Goal: Check status: Check status

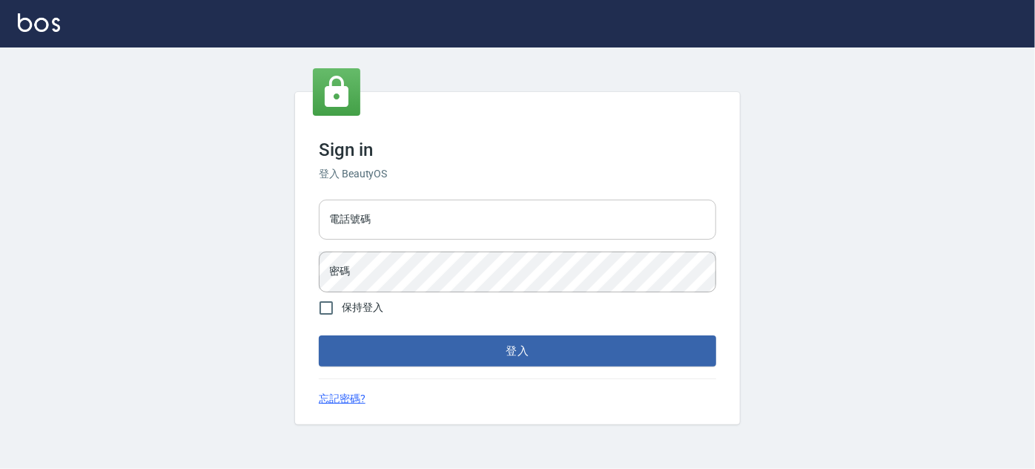
click at [397, 216] on input "電話號碼" at bounding box center [518, 220] width 398 height 40
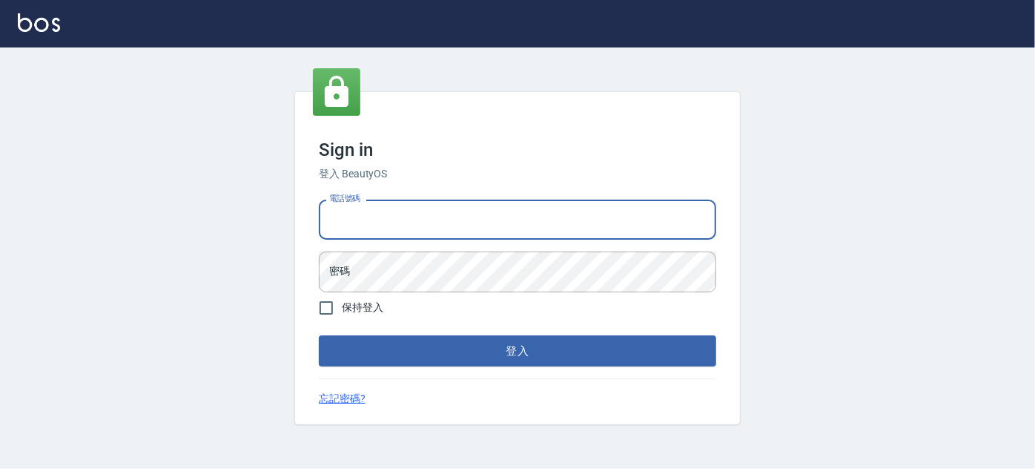
type input "5378082"
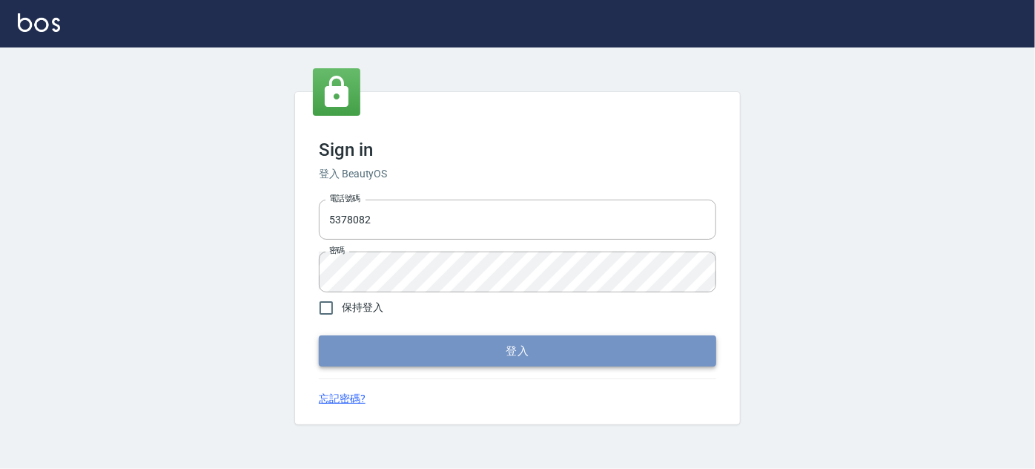
click at [435, 356] on button "登入" at bounding box center [518, 350] width 398 height 31
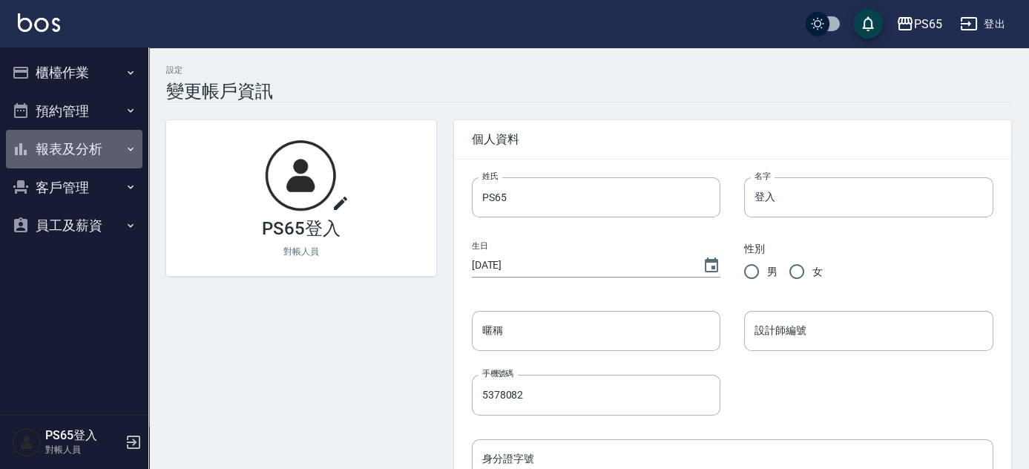
click at [130, 146] on icon "button" at bounding box center [131, 149] width 12 height 12
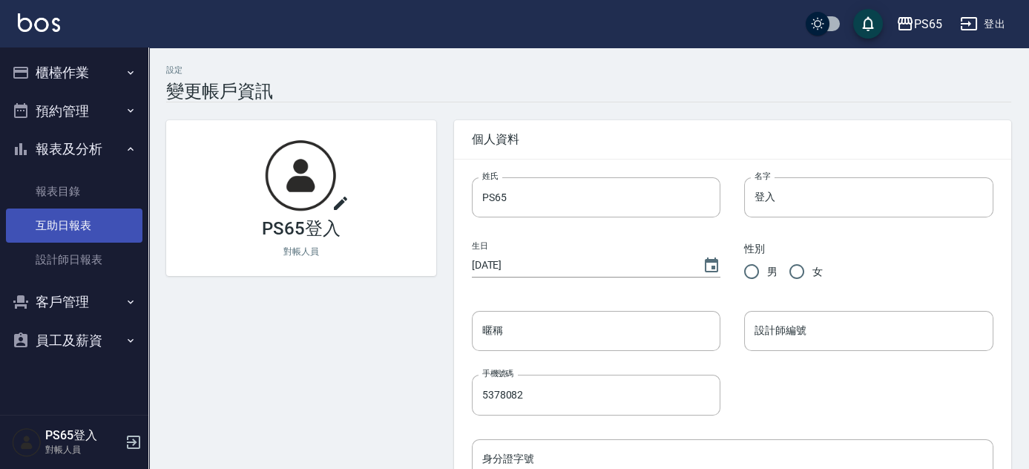
click at [71, 220] on link "互助日報表" at bounding box center [74, 225] width 136 height 34
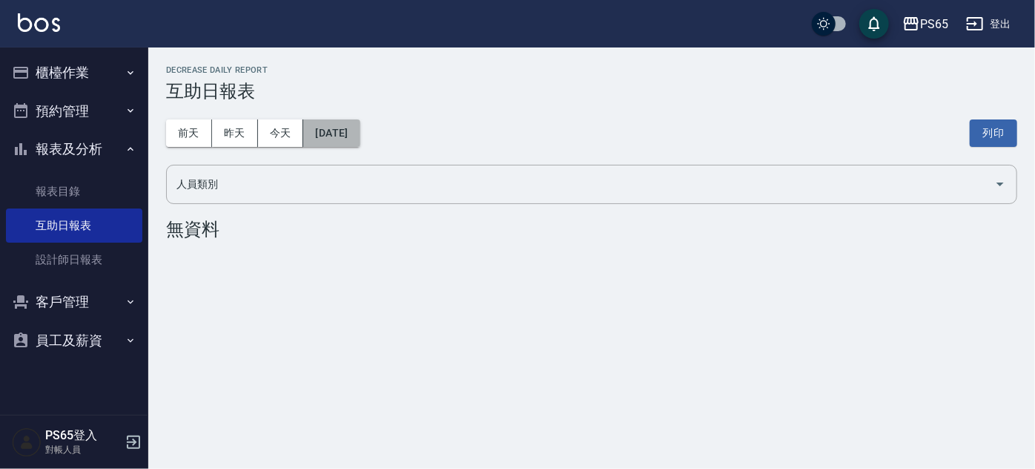
click at [360, 138] on button "2025/08/19" at bounding box center [331, 132] width 56 height 27
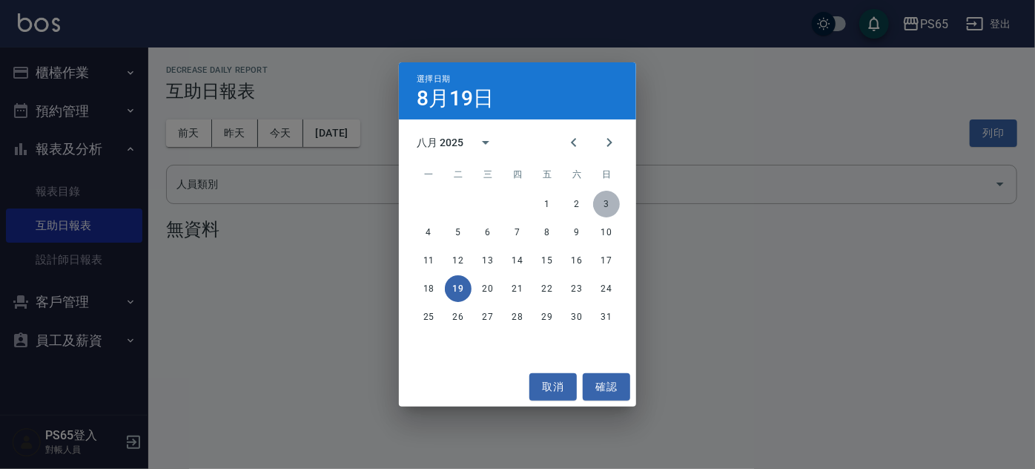
click at [605, 208] on button "3" at bounding box center [606, 204] width 27 height 27
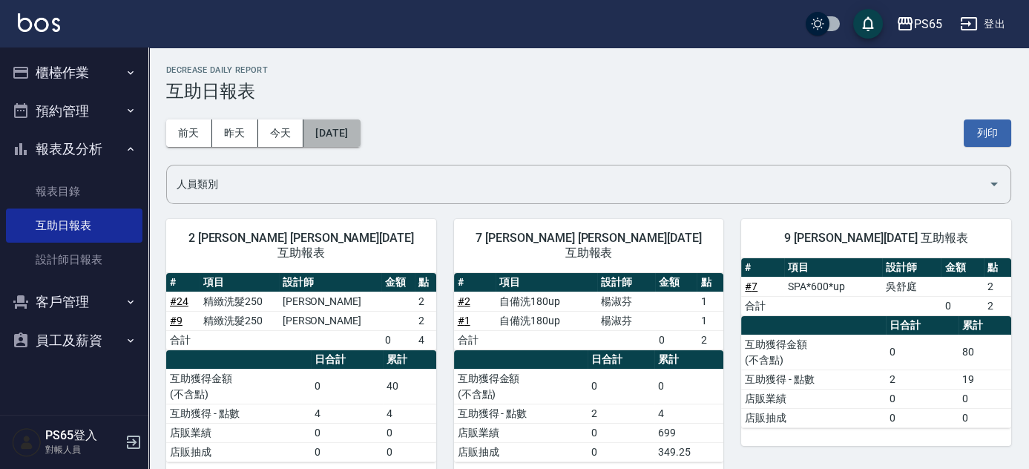
click at [360, 137] on button "2025/08/03" at bounding box center [331, 132] width 56 height 27
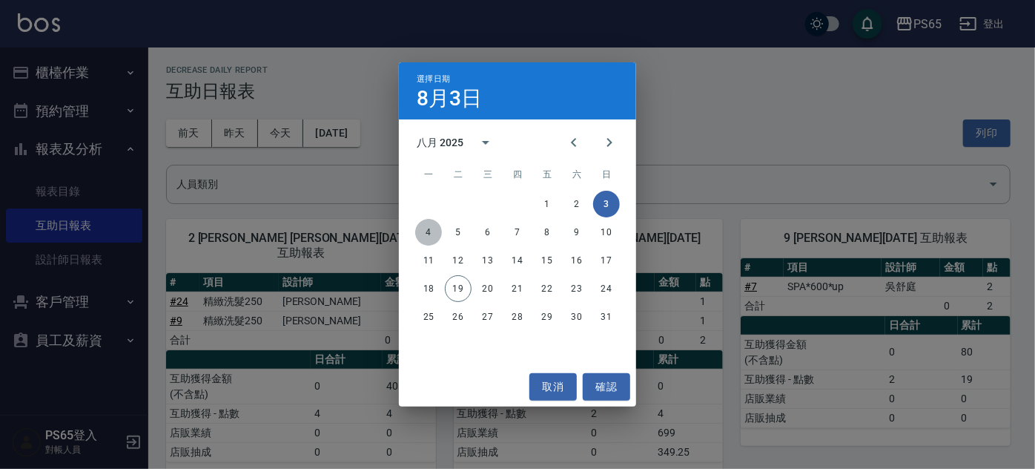
click at [424, 234] on button "4" at bounding box center [428, 232] width 27 height 27
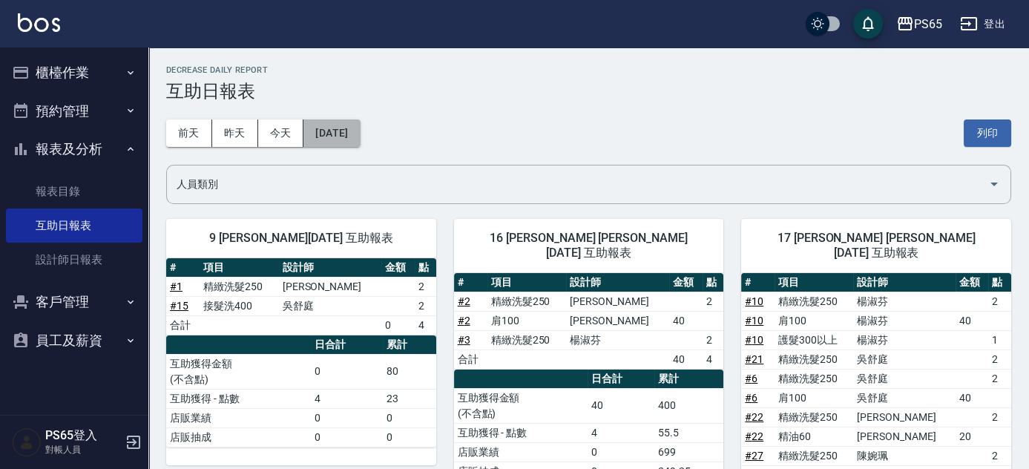
click at [360, 138] on button "2025/08/04" at bounding box center [331, 132] width 56 height 27
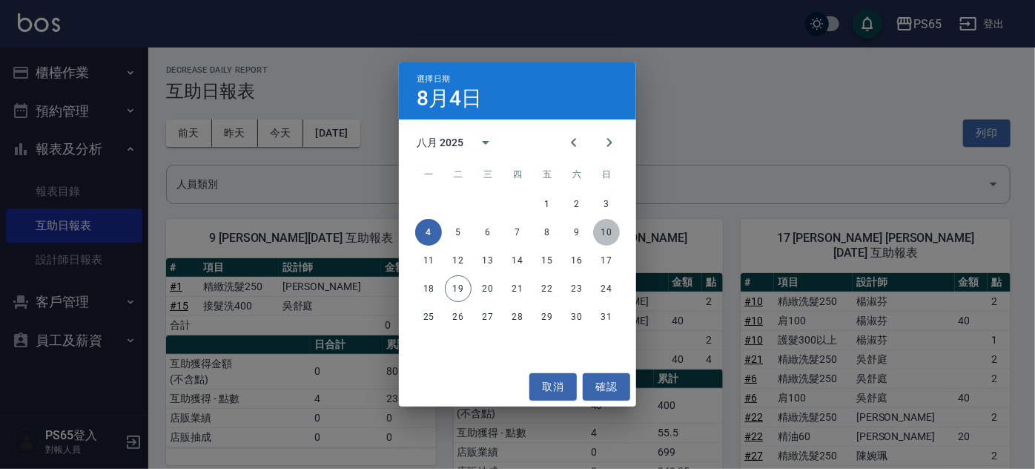
click at [609, 233] on button "10" at bounding box center [606, 232] width 27 height 27
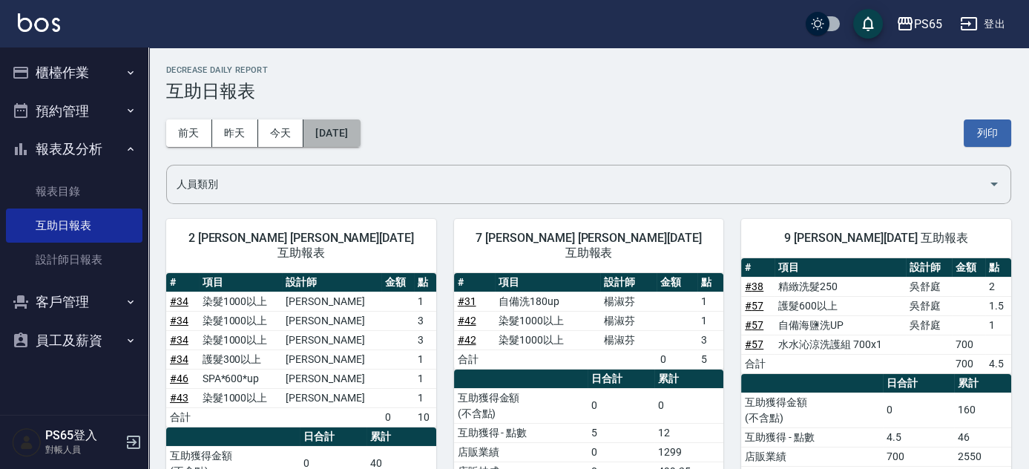
click at [360, 133] on button "2025/08/10" at bounding box center [331, 132] width 56 height 27
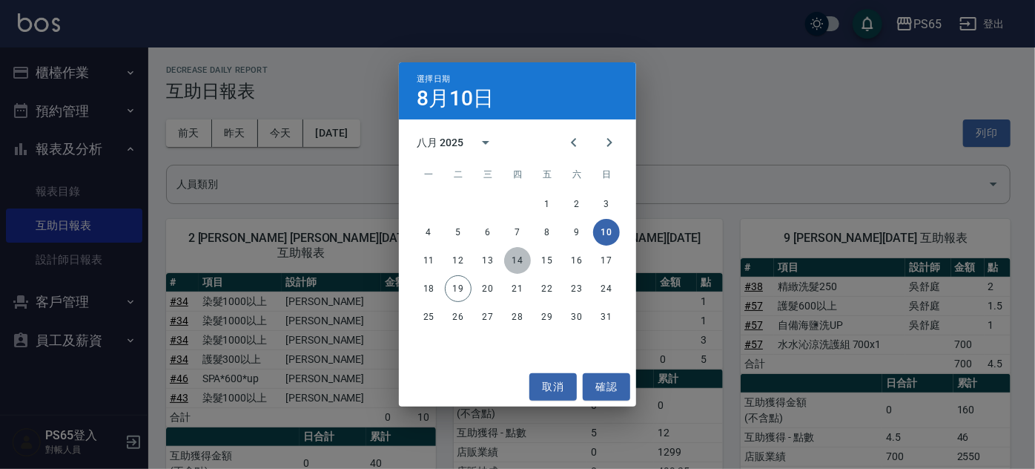
click at [522, 258] on button "14" at bounding box center [517, 260] width 27 height 27
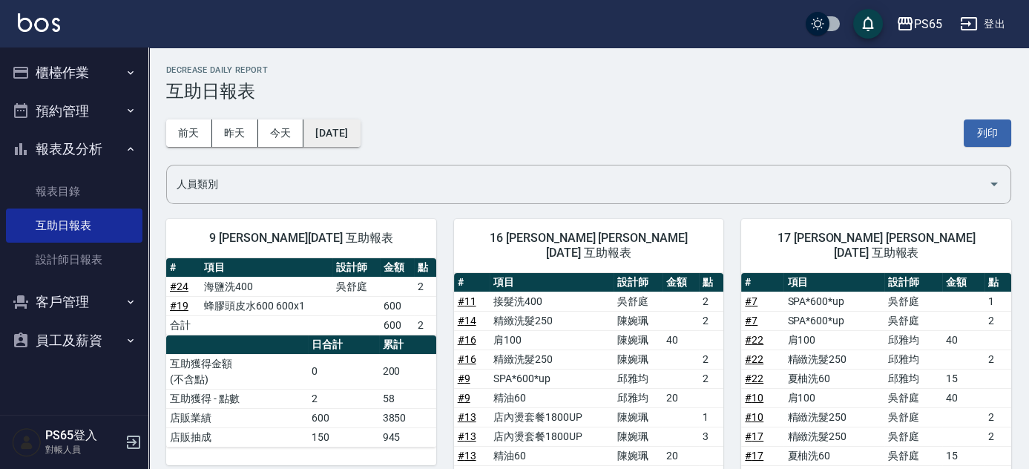
click at [360, 134] on button "2025/08/14" at bounding box center [331, 132] width 56 height 27
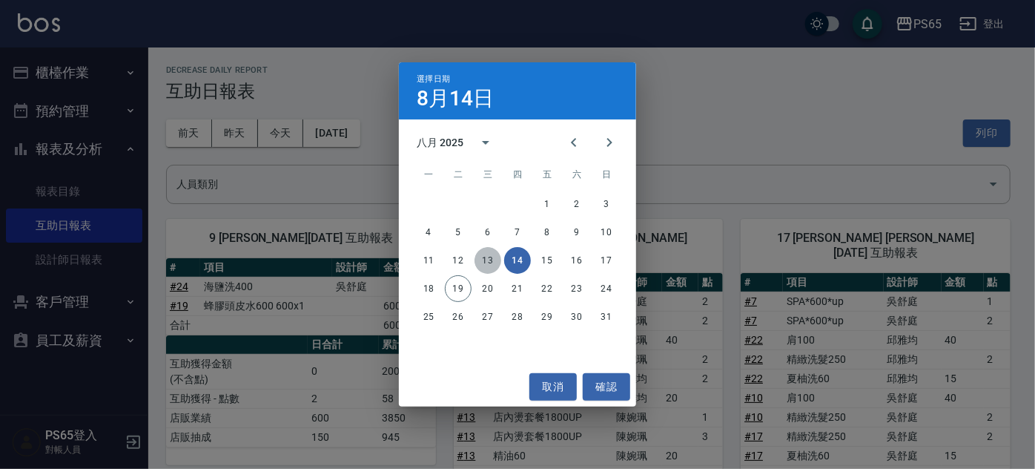
click at [493, 263] on button "13" at bounding box center [488, 260] width 27 height 27
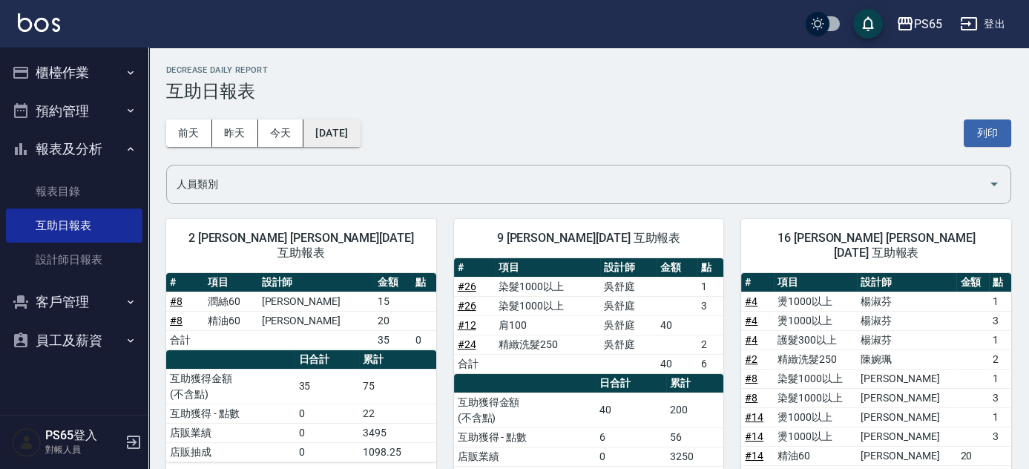
click at [360, 125] on button "2025/08/13" at bounding box center [331, 132] width 56 height 27
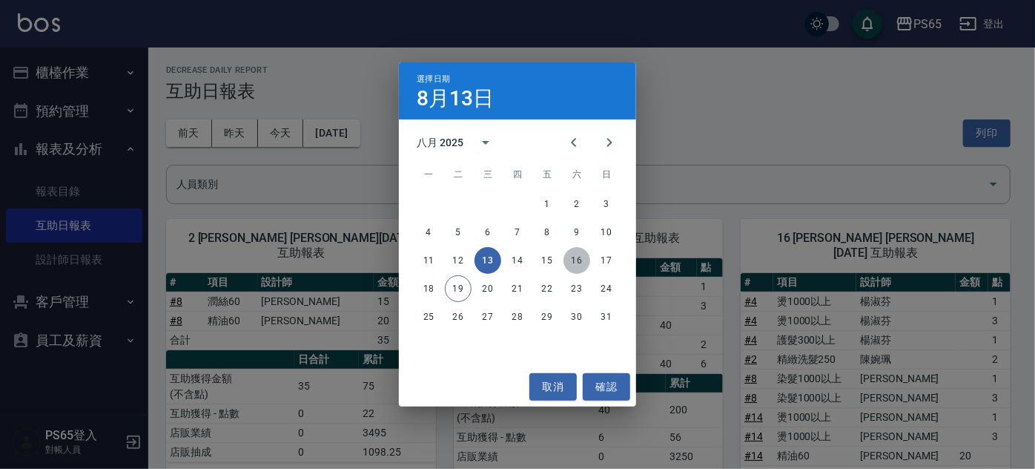
click at [579, 266] on button "16" at bounding box center [577, 260] width 27 height 27
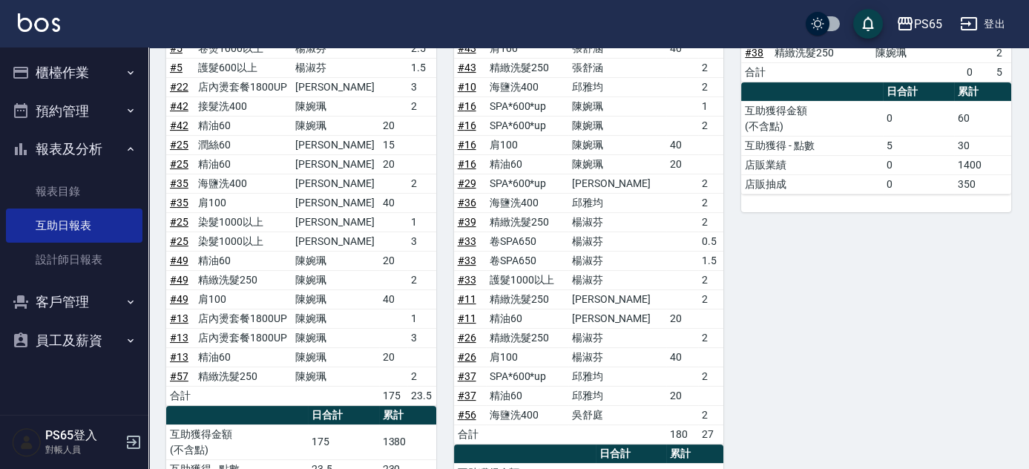
scroll to position [337, 0]
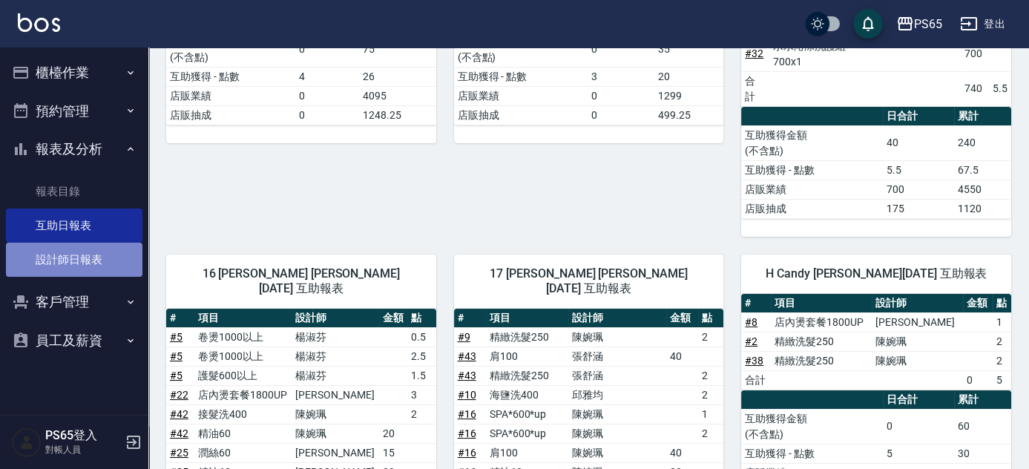
click at [99, 268] on link "設計師日報表" at bounding box center [74, 260] width 136 height 34
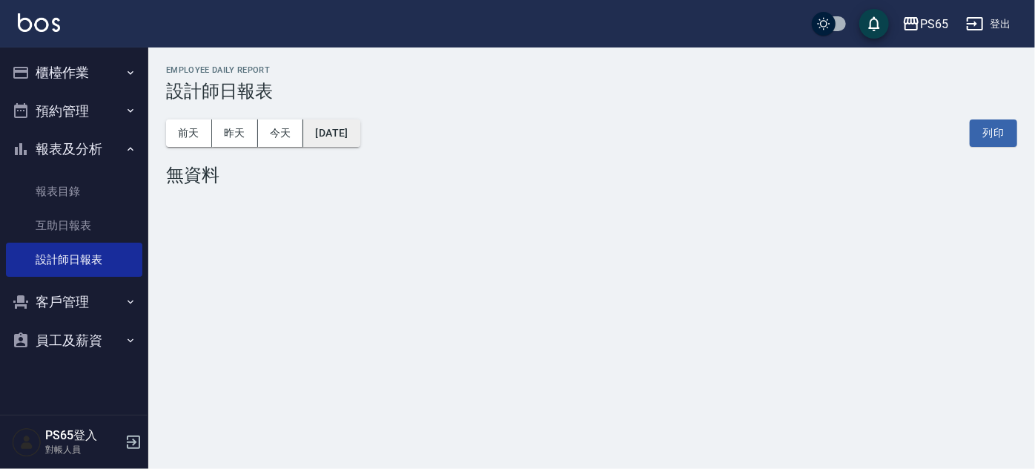
click at [360, 144] on button "2025/08/19" at bounding box center [331, 132] width 56 height 27
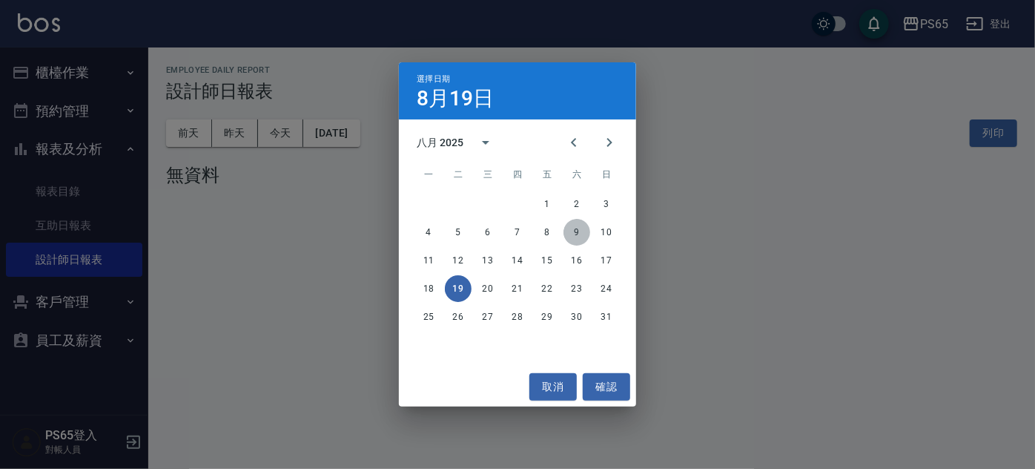
click at [577, 240] on button "9" at bounding box center [577, 232] width 27 height 27
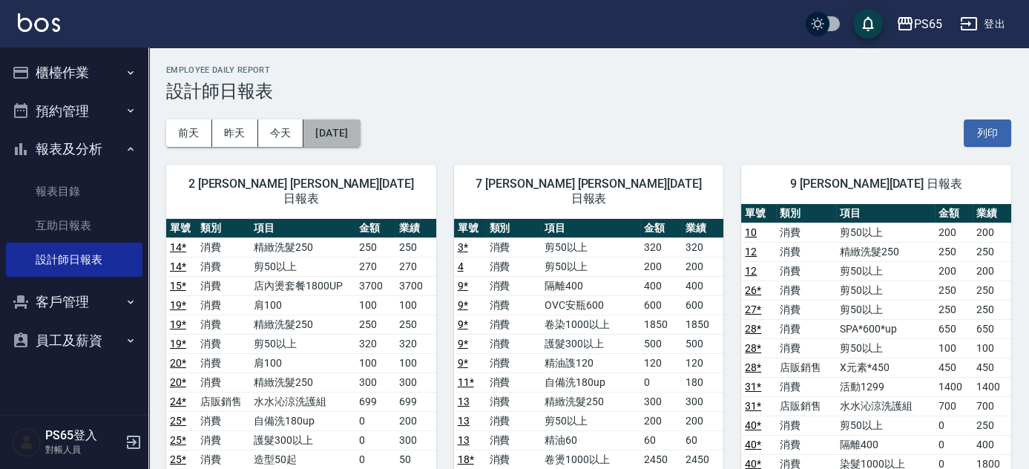
click at [357, 133] on button "2025/08/09" at bounding box center [331, 132] width 56 height 27
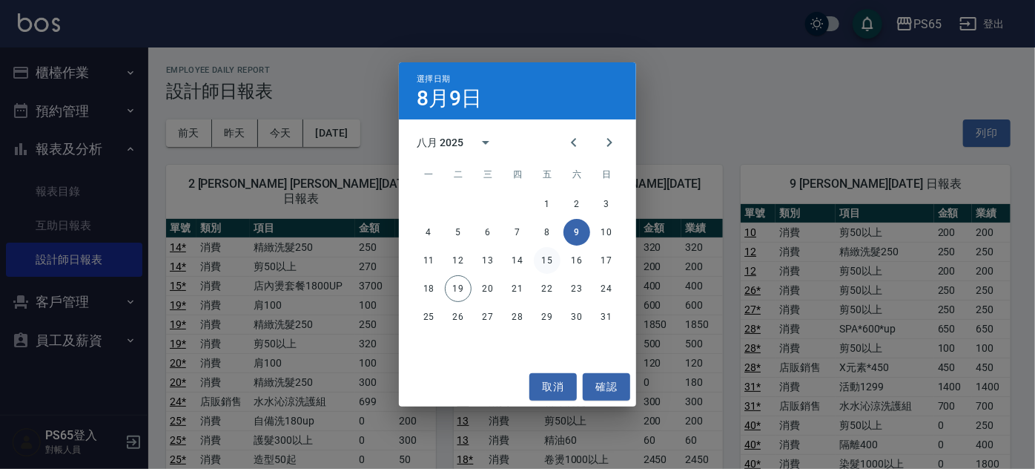
click at [541, 260] on button "15" at bounding box center [547, 260] width 27 height 27
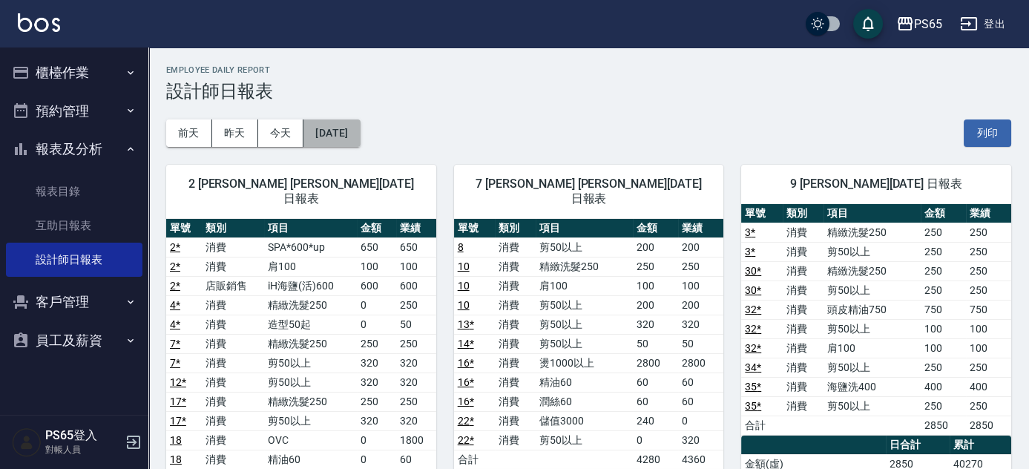
click at [360, 135] on button "2025/08/15" at bounding box center [331, 132] width 56 height 27
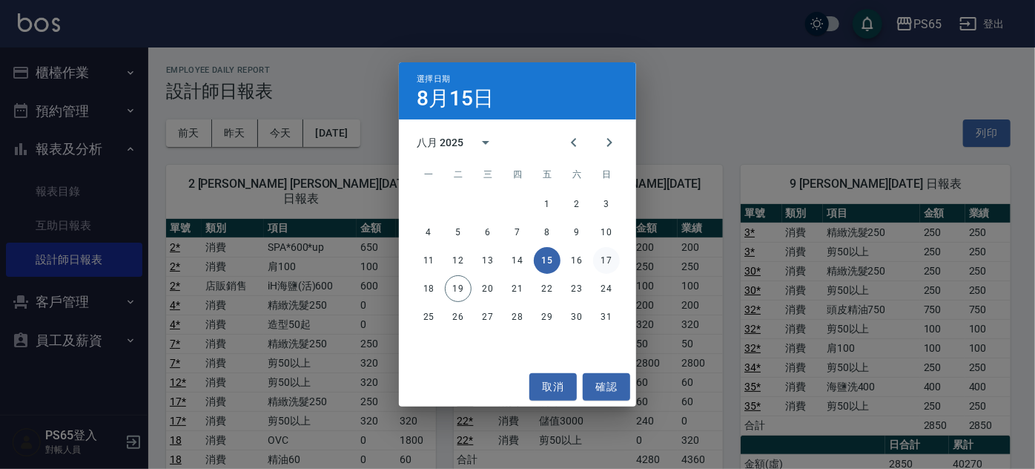
click at [611, 264] on button "17" at bounding box center [606, 260] width 27 height 27
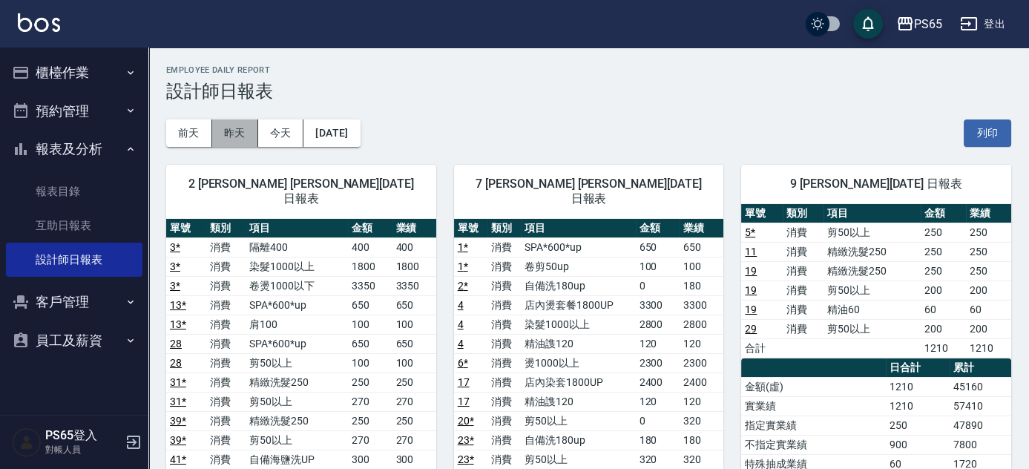
click at [235, 139] on button "昨天" at bounding box center [235, 132] width 46 height 27
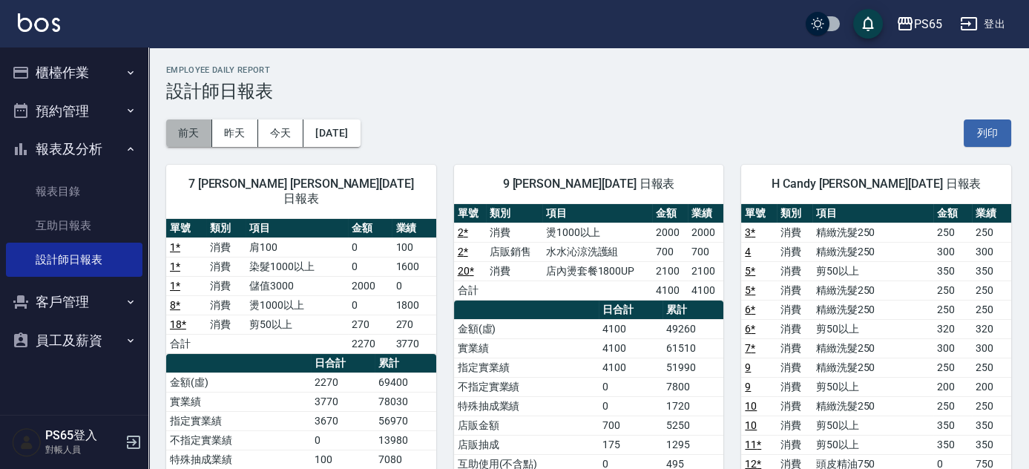
click at [185, 142] on button "前天" at bounding box center [189, 132] width 46 height 27
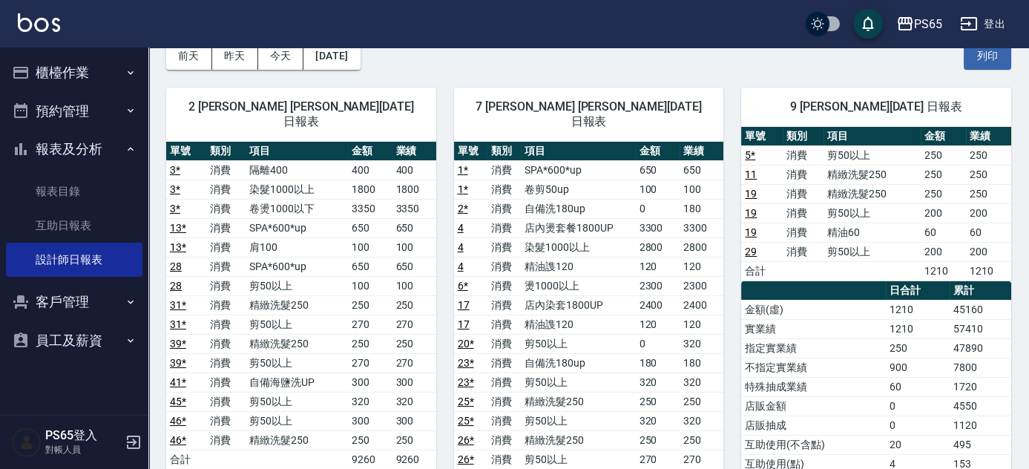
scroll to position [67, 0]
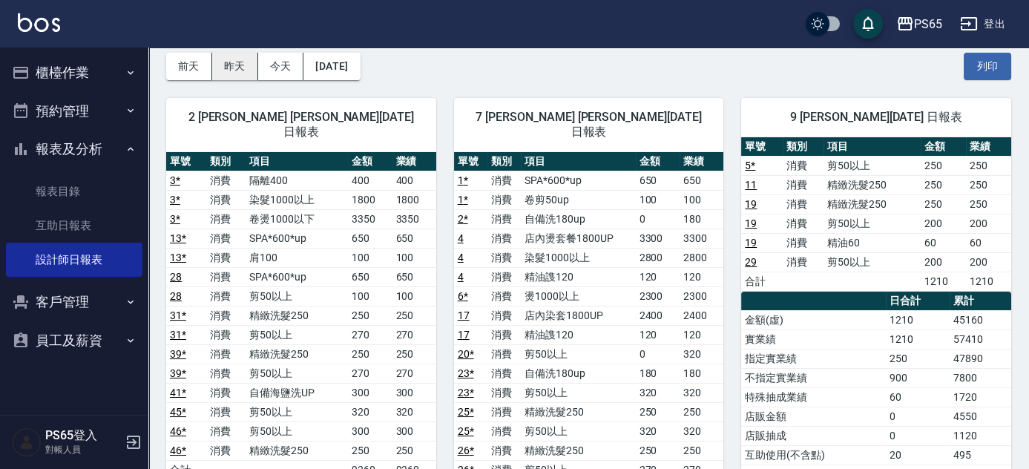
click at [221, 62] on button "昨天" at bounding box center [235, 66] width 46 height 27
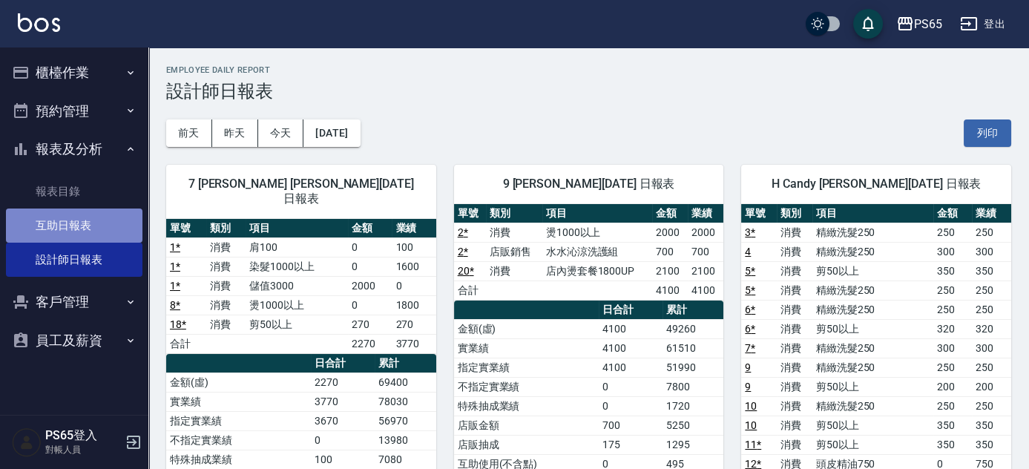
click at [85, 221] on link "互助日報表" at bounding box center [74, 225] width 136 height 34
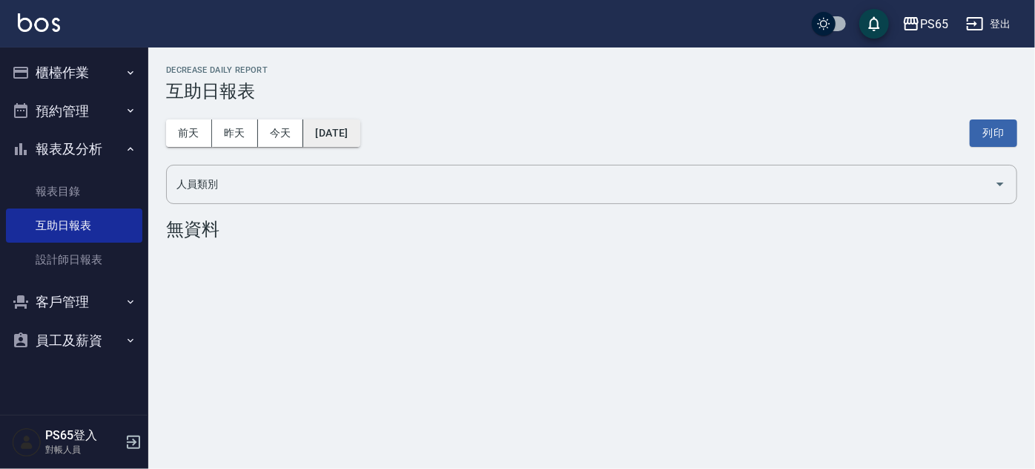
click at [360, 134] on button "2025/08/19" at bounding box center [331, 132] width 56 height 27
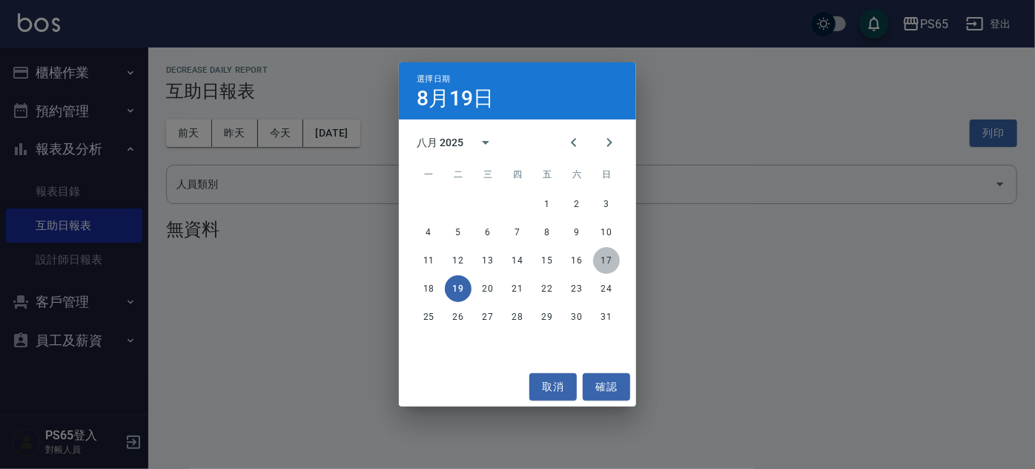
click at [611, 263] on button "17" at bounding box center [606, 260] width 27 height 27
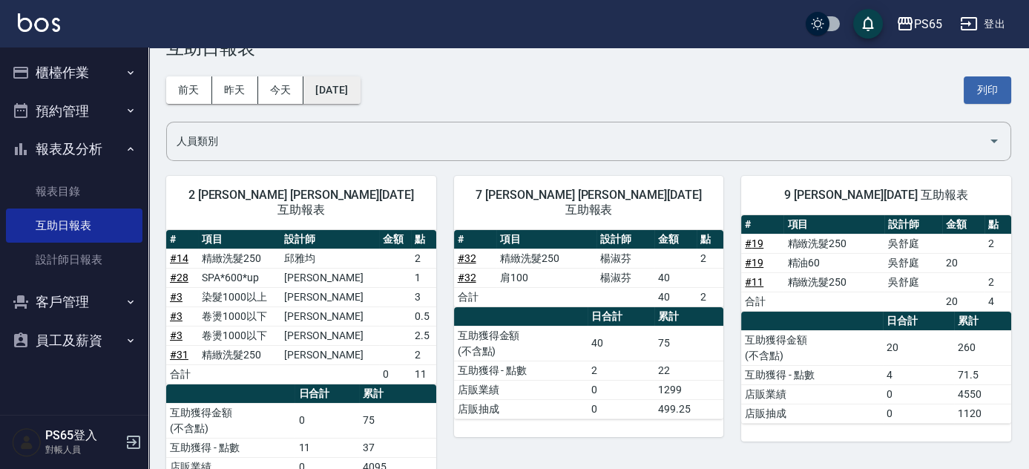
scroll to position [67, 0]
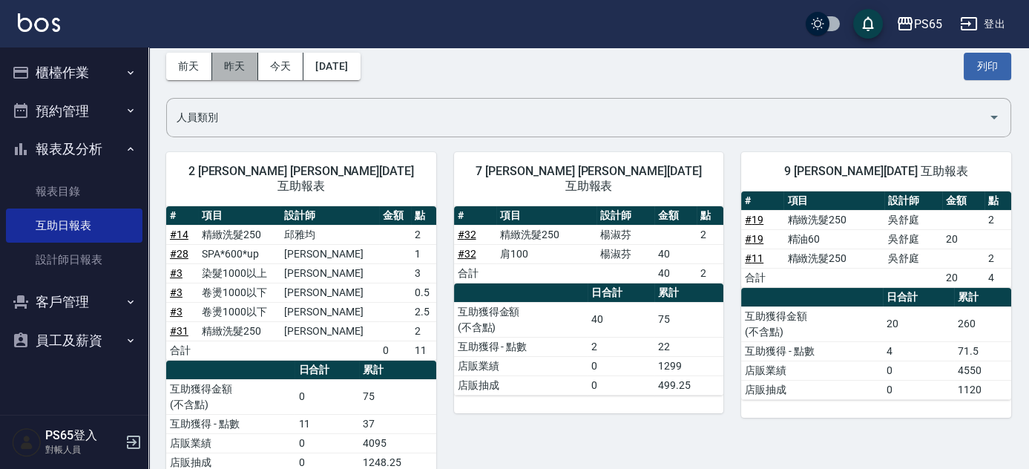
click at [229, 70] on button "昨天" at bounding box center [235, 66] width 46 height 27
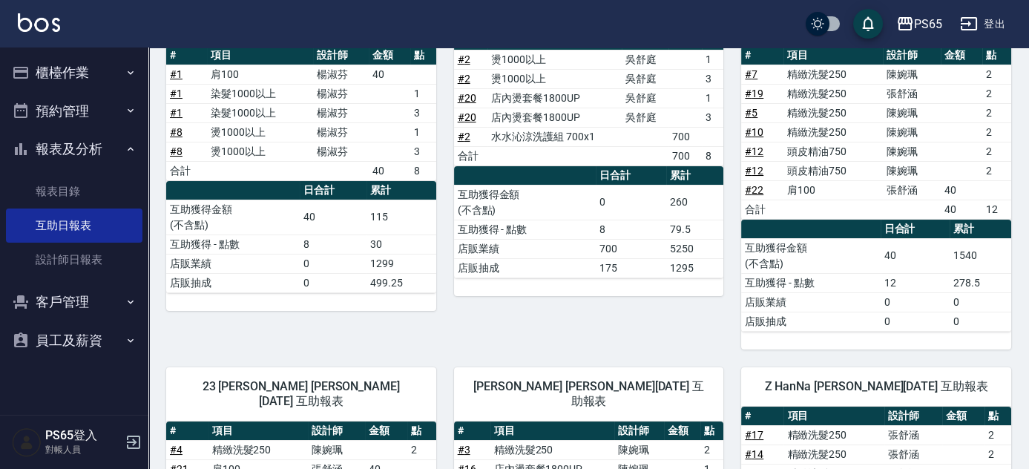
scroll to position [98, 0]
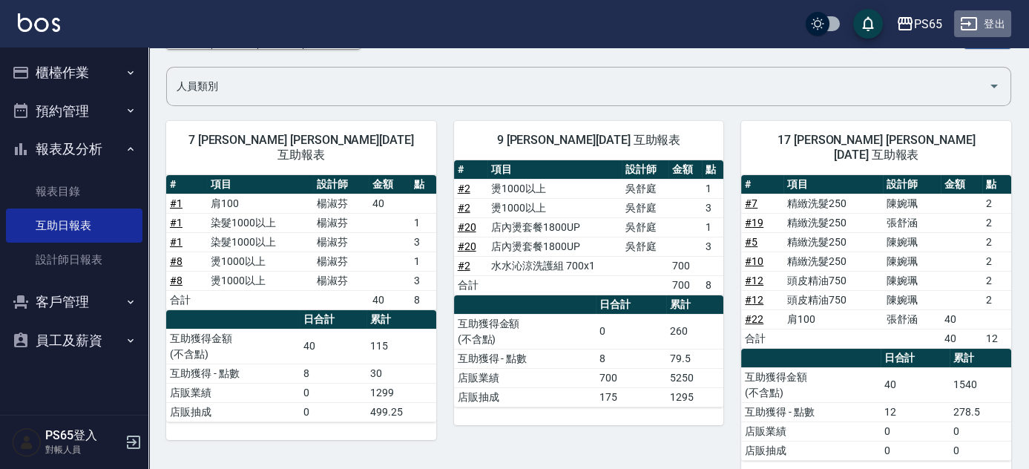
click at [967, 25] on icon "button" at bounding box center [969, 24] width 18 height 18
